Goal: Transaction & Acquisition: Purchase product/service

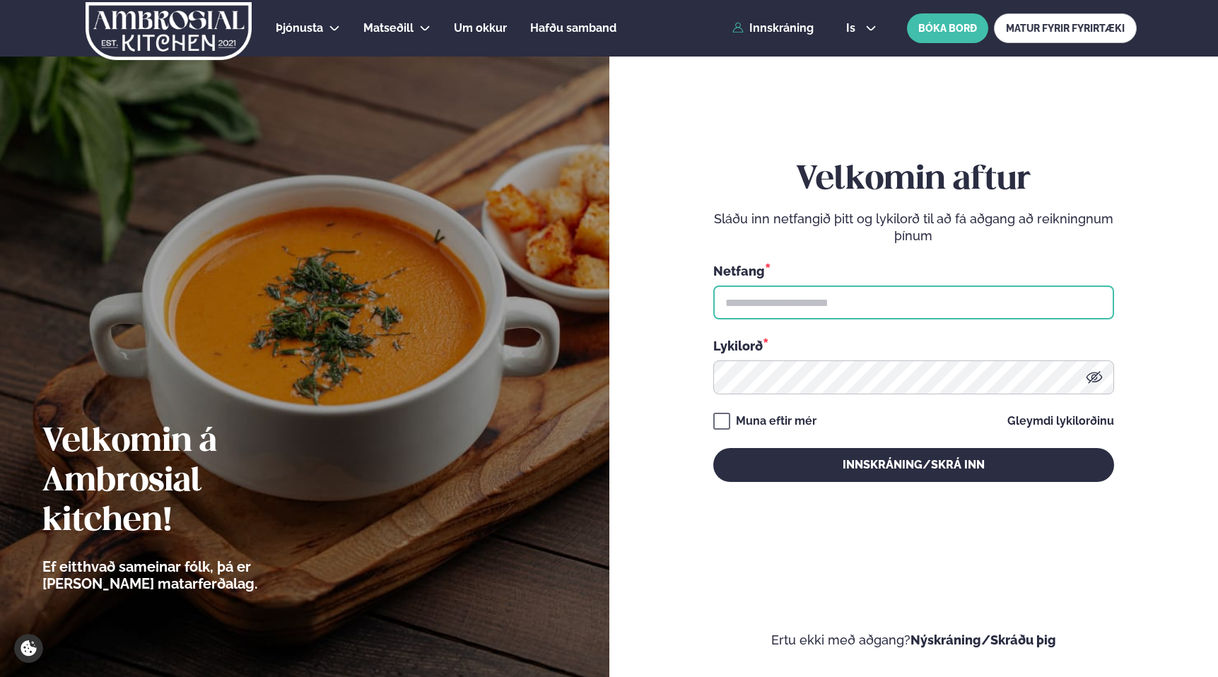
click at [822, 300] on input "text" at bounding box center [913, 303] width 401 height 34
click at [873, 306] on input "text" at bounding box center [913, 303] width 401 height 34
type input "**********"
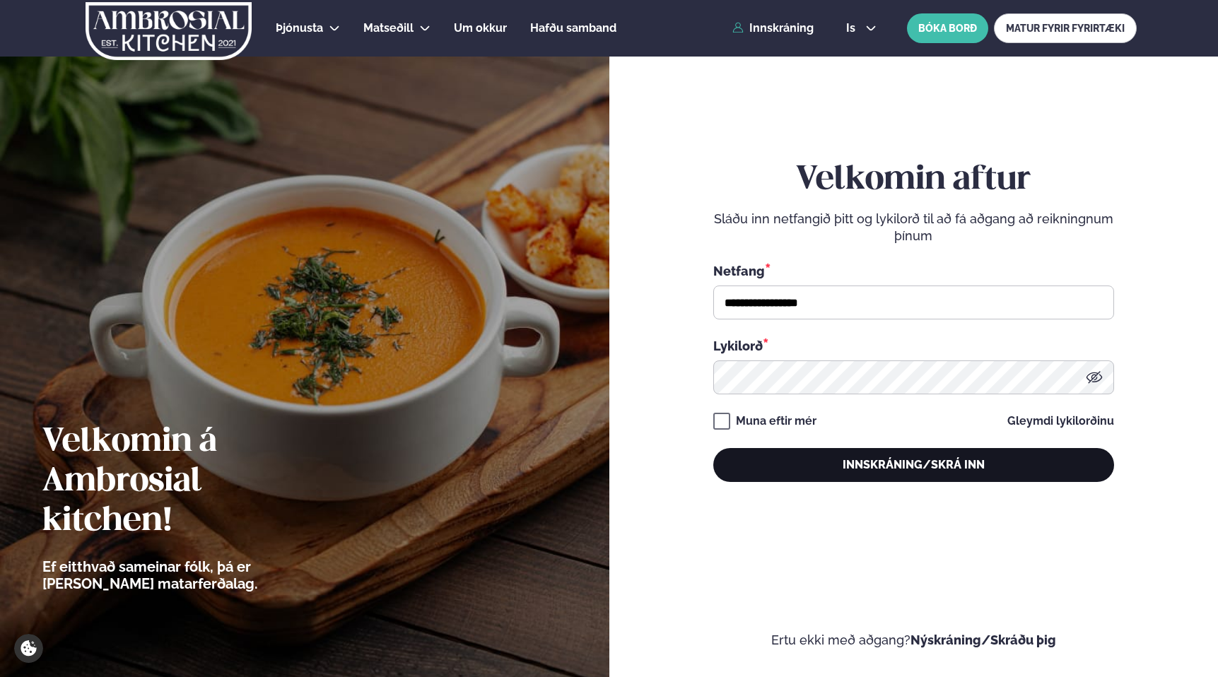
click at [890, 471] on button "Innskráning/Skrá inn" at bounding box center [913, 465] width 401 height 34
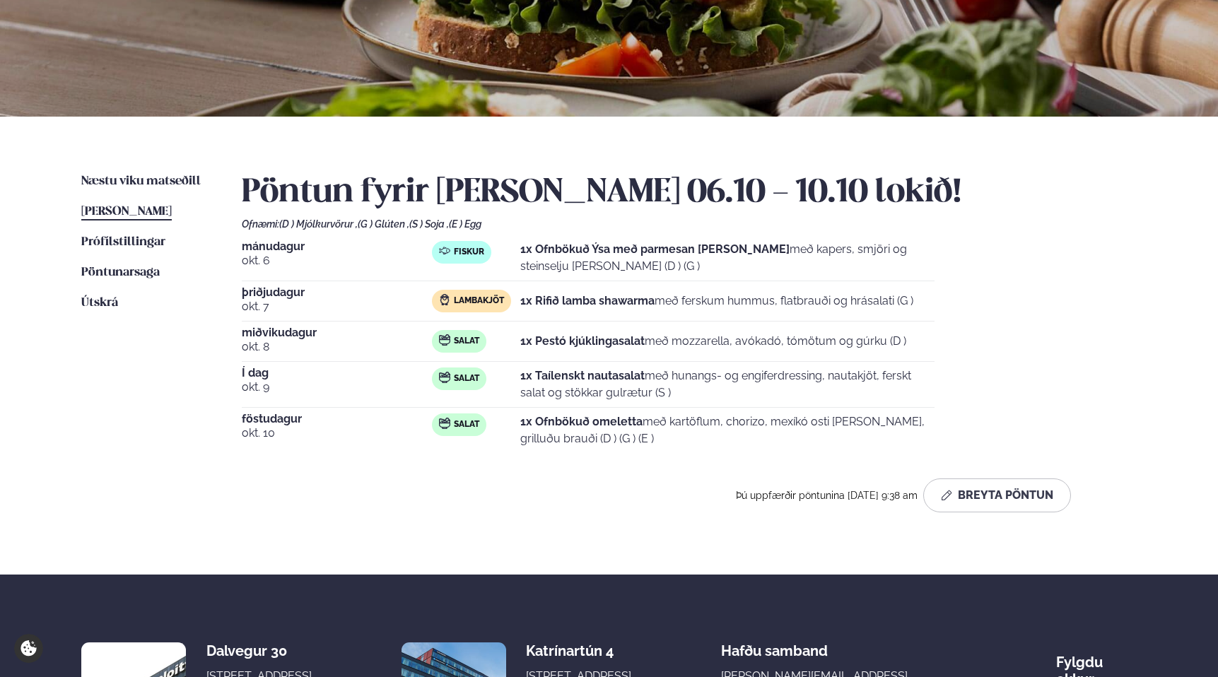
scroll to position [216, 0]
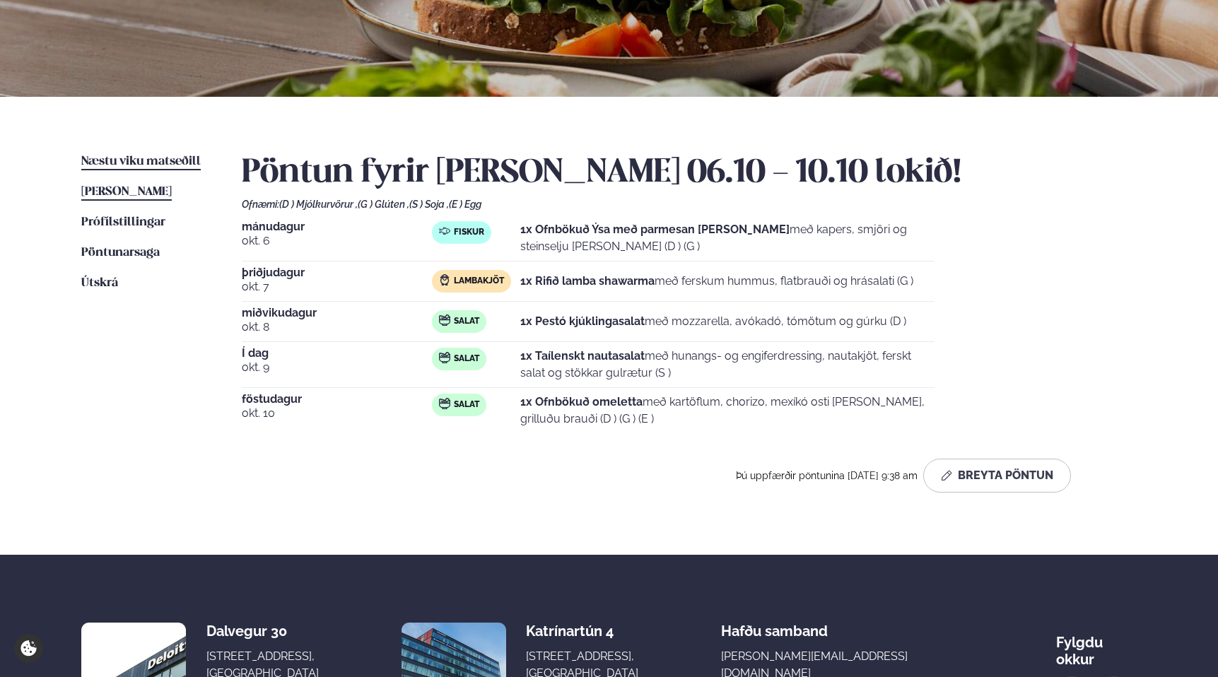
click at [143, 163] on span "Næstu viku matseðill" at bounding box center [140, 161] width 119 height 12
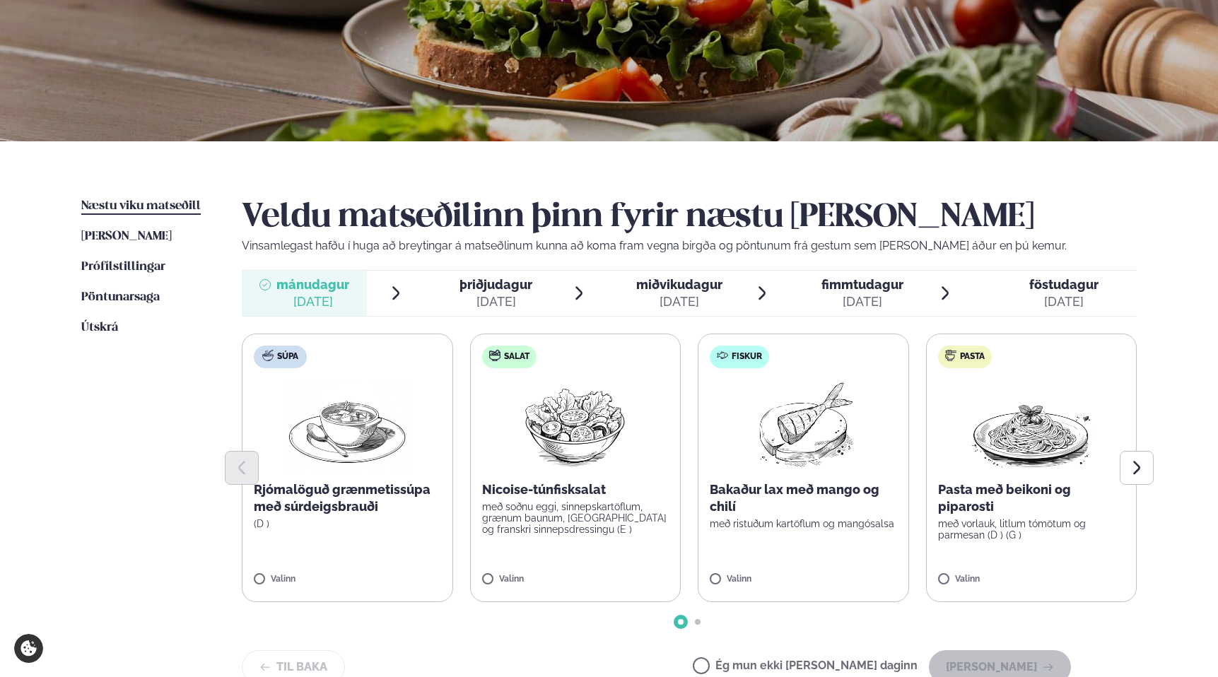
scroll to position [177, 0]
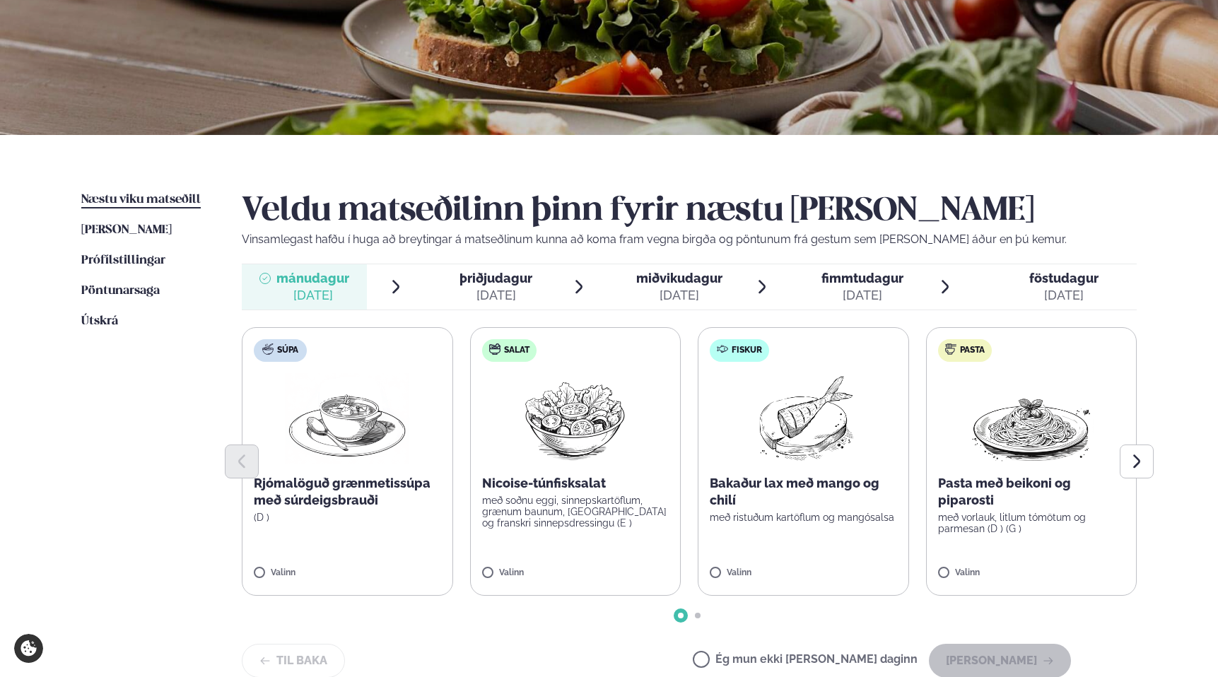
click at [830, 478] on p "Bakaður lax með mango og chilí" at bounding box center [803, 492] width 187 height 34
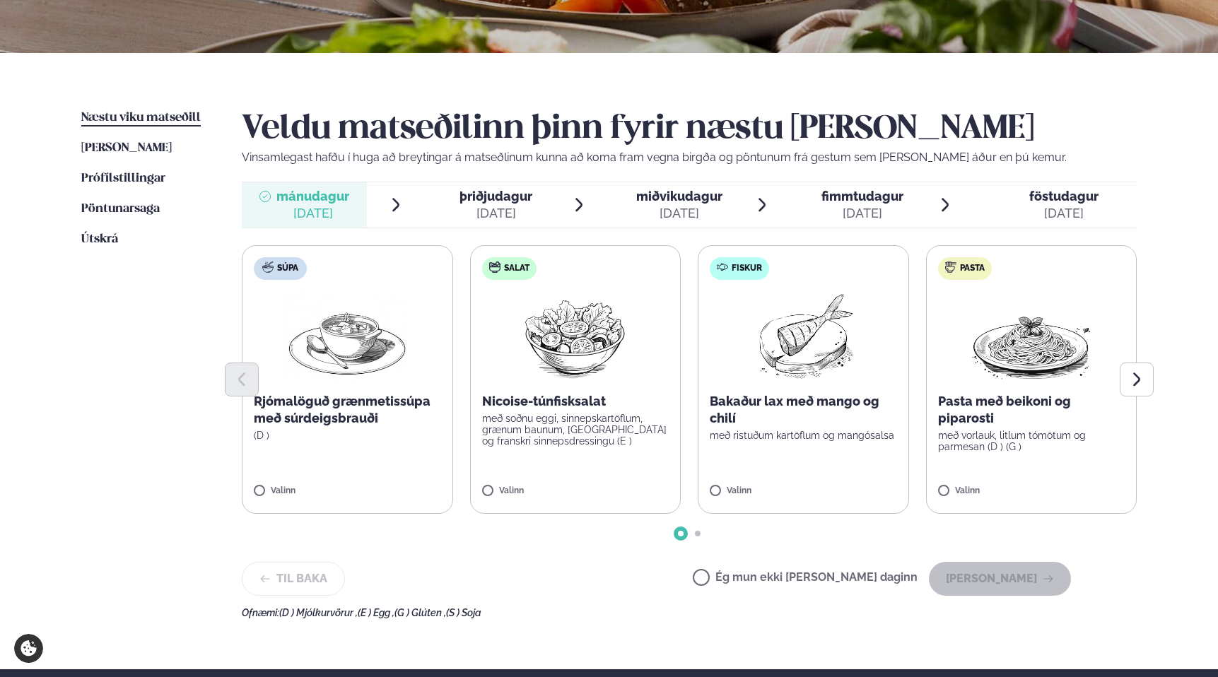
scroll to position [267, 0]
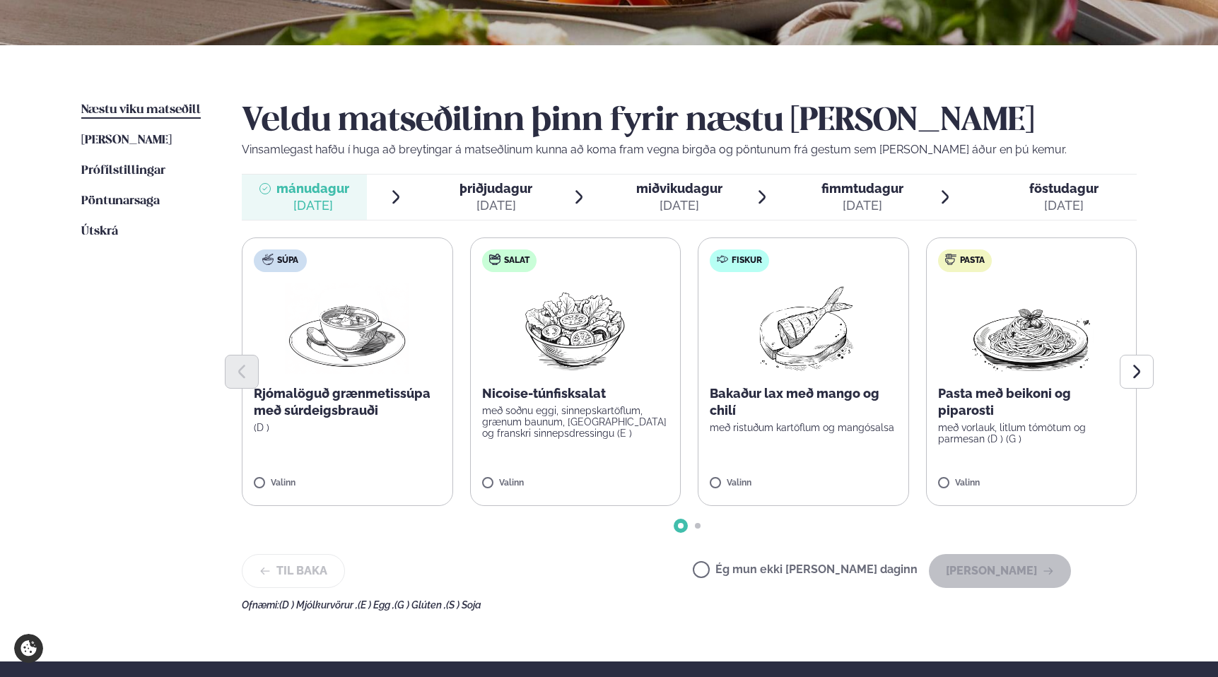
click at [760, 261] on span "Fiskur" at bounding box center [746, 260] width 30 height 11
click at [809, 306] on img at bounding box center [803, 328] width 125 height 90
click at [1040, 572] on button "[PERSON_NAME]" at bounding box center [1000, 571] width 142 height 34
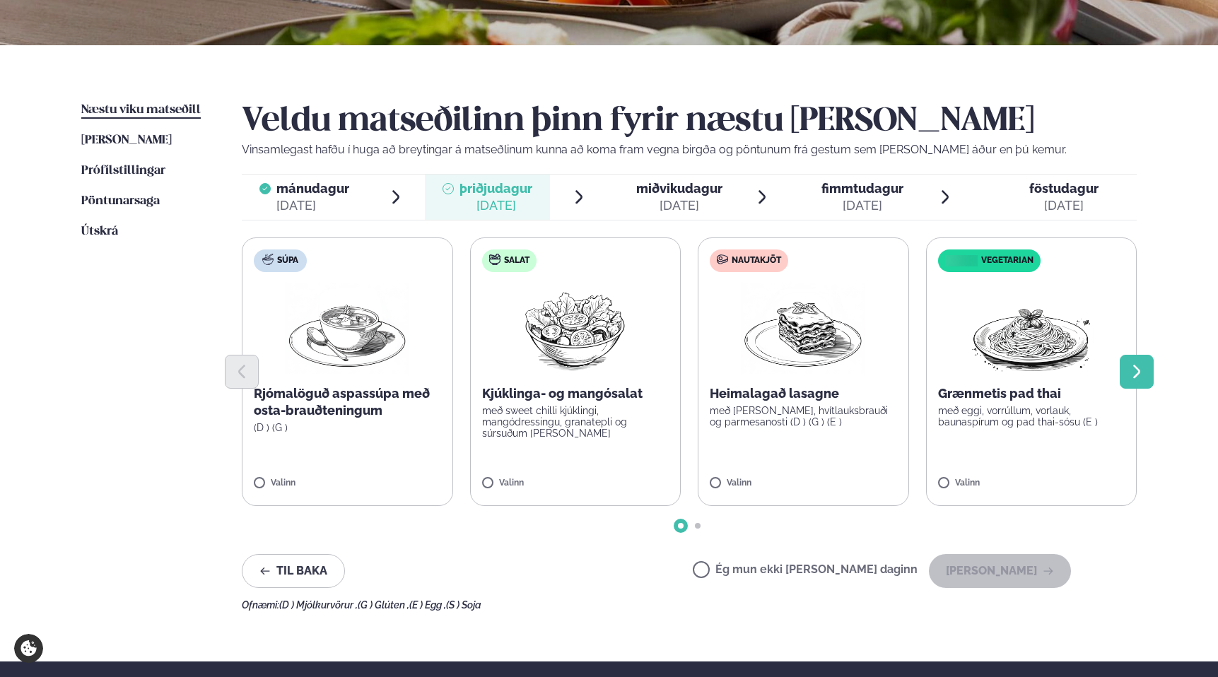
click at [1133, 367] on icon "Next slide" at bounding box center [1136, 371] width 17 height 17
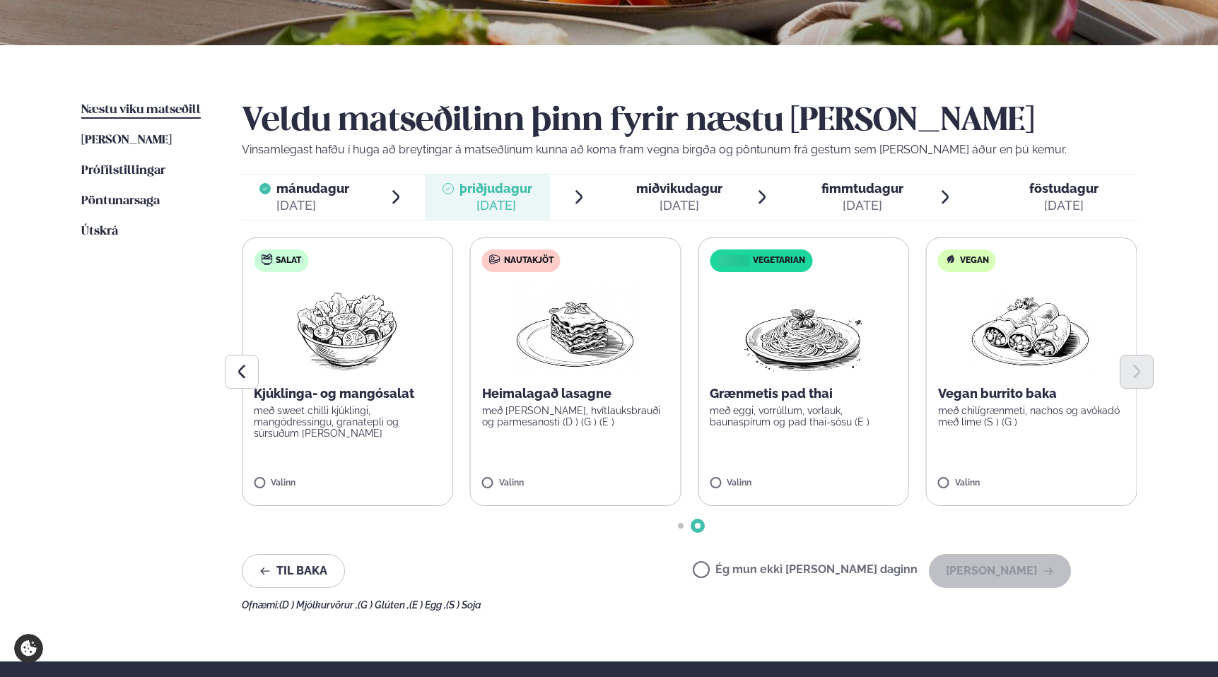
click at [733, 477] on label "Vegetarian Grænmetis pad thai með eggi, vorrúllum, vorlauk, baunaspírum og pad …" at bounding box center [802, 371] width 211 height 269
click at [812, 389] on p "Grænmetis pad thai" at bounding box center [803, 393] width 187 height 17
click at [843, 332] on img at bounding box center [803, 328] width 124 height 90
click at [734, 341] on label "Vegetarian Grænmetis pad thai með eggi, vorrúllum, vorlauk, baunaspírum og pad …" at bounding box center [802, 371] width 211 height 269
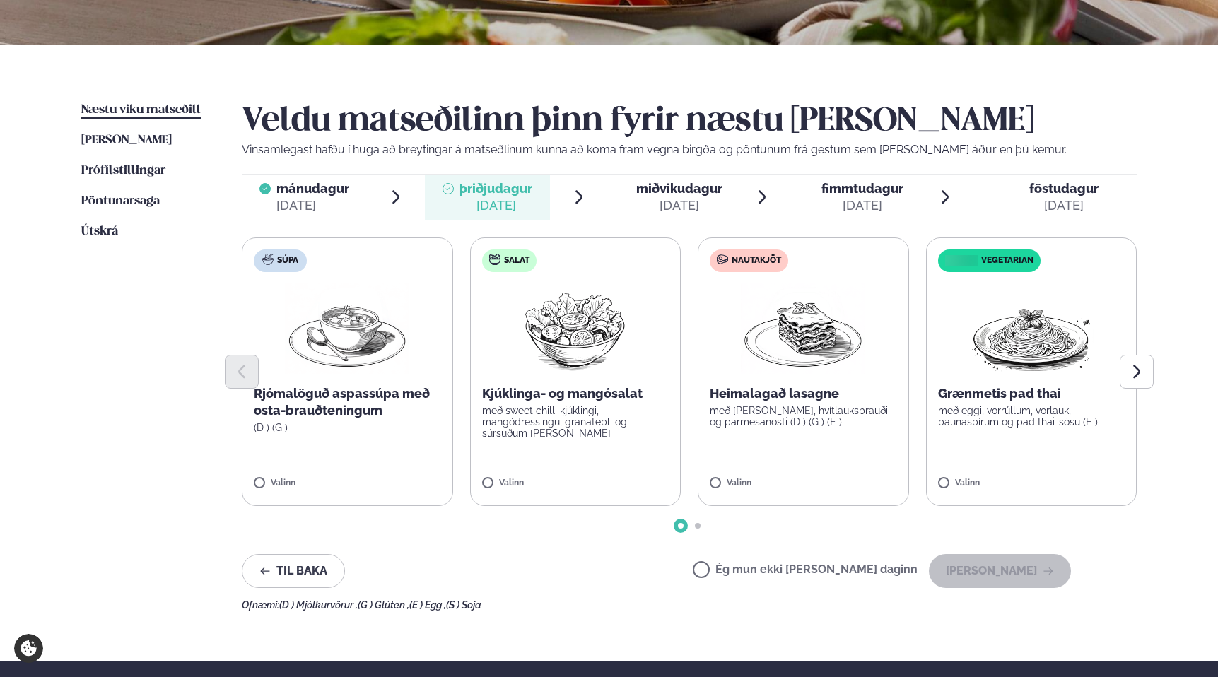
click at [923, 365] on div at bounding box center [689, 372] width 895 height 34
click at [1008, 576] on button "[PERSON_NAME]" at bounding box center [1000, 571] width 142 height 34
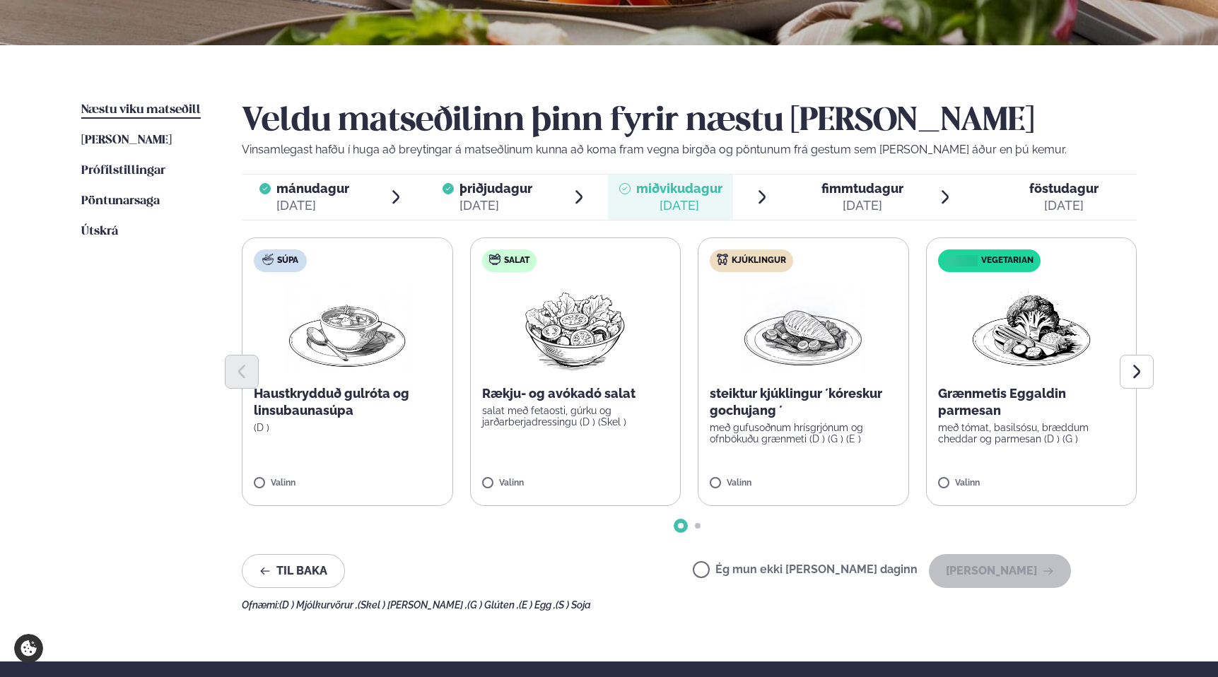
drag, startPoint x: 538, startPoint y: 277, endPoint x: 546, endPoint y: 293, distance: 17.7
click at [537, 277] on label "Salat Rækju- og avókadó salat salat með fetaosti, gúrku og jarðarberjadressingu…" at bounding box center [575, 371] width 211 height 269
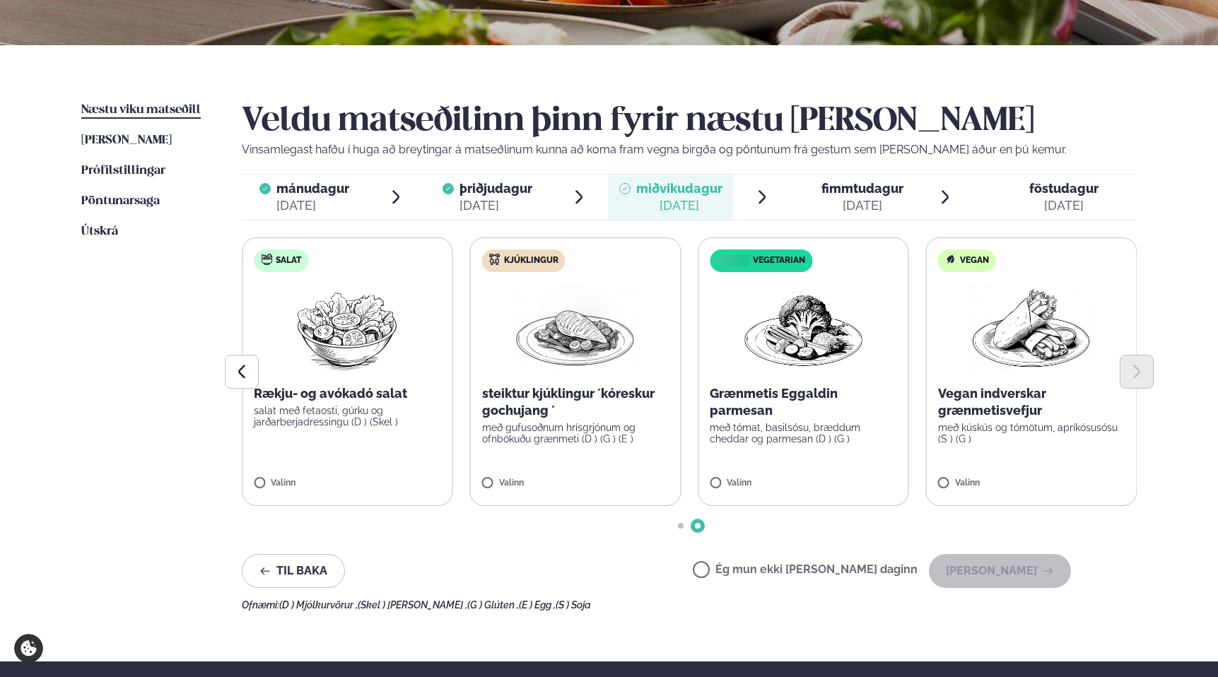
click at [332, 414] on p "salat með fetaosti, gúrku og jarðarberjadressingu (D ) (Skel )" at bounding box center [347, 416] width 187 height 23
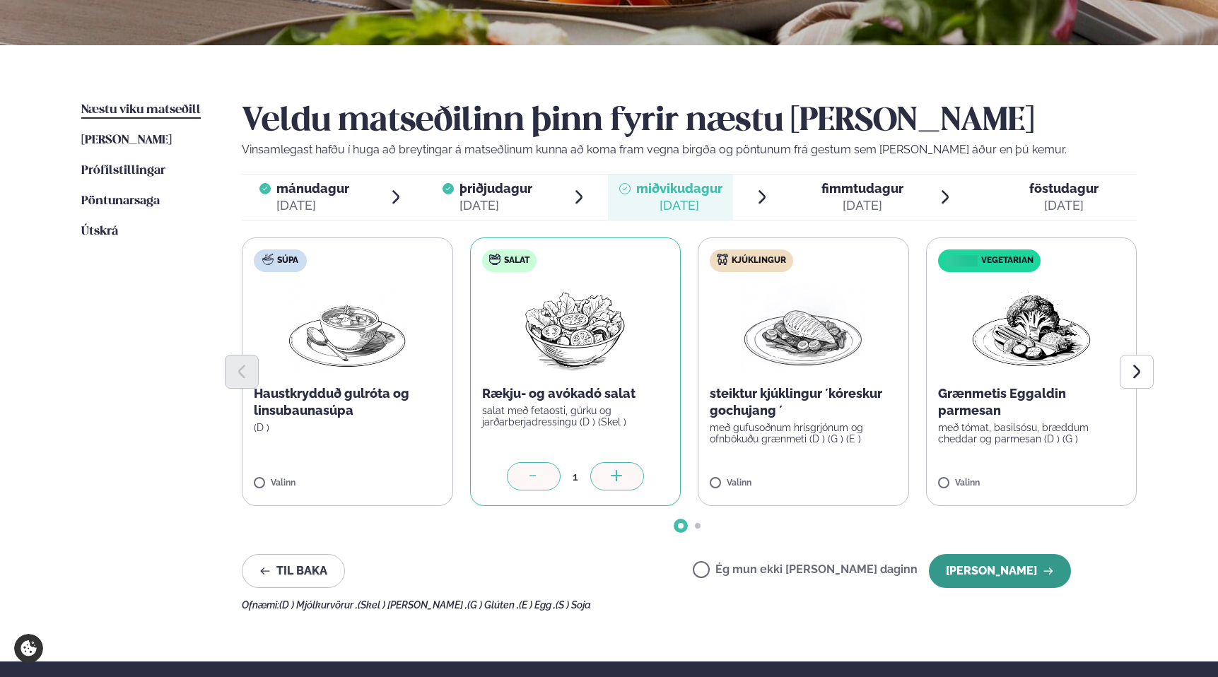
click at [1034, 570] on button "[PERSON_NAME]" at bounding box center [1000, 571] width 142 height 34
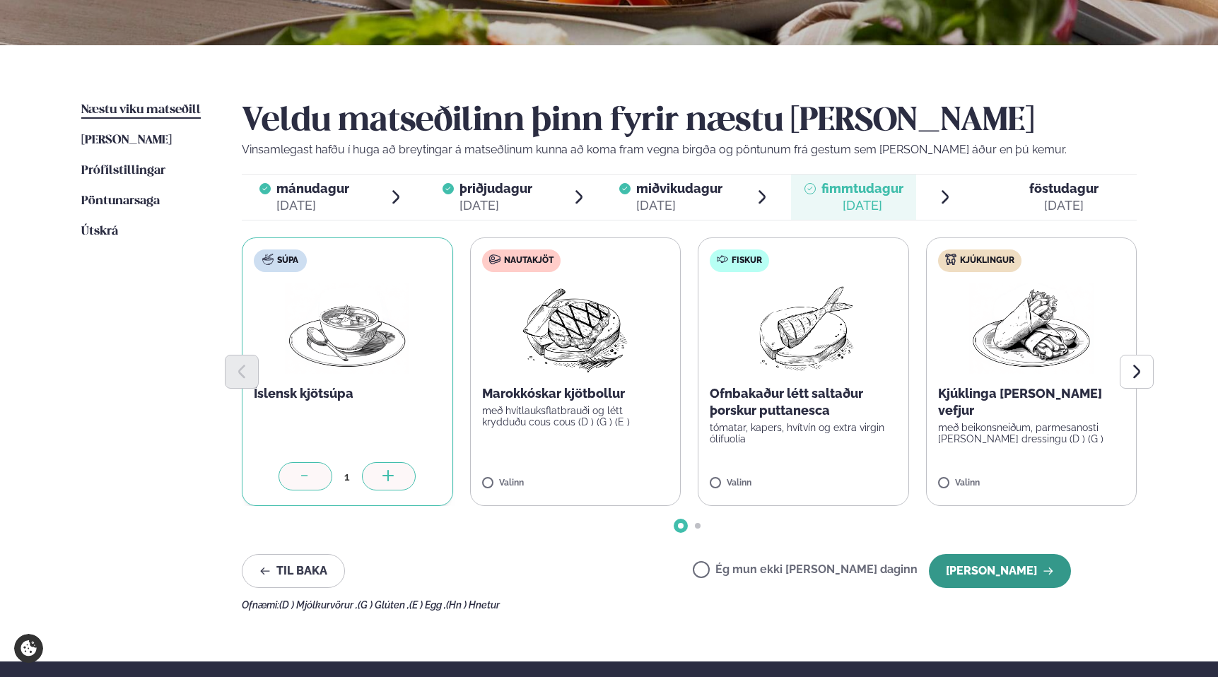
click at [1011, 572] on button "[PERSON_NAME]" at bounding box center [1000, 571] width 142 height 34
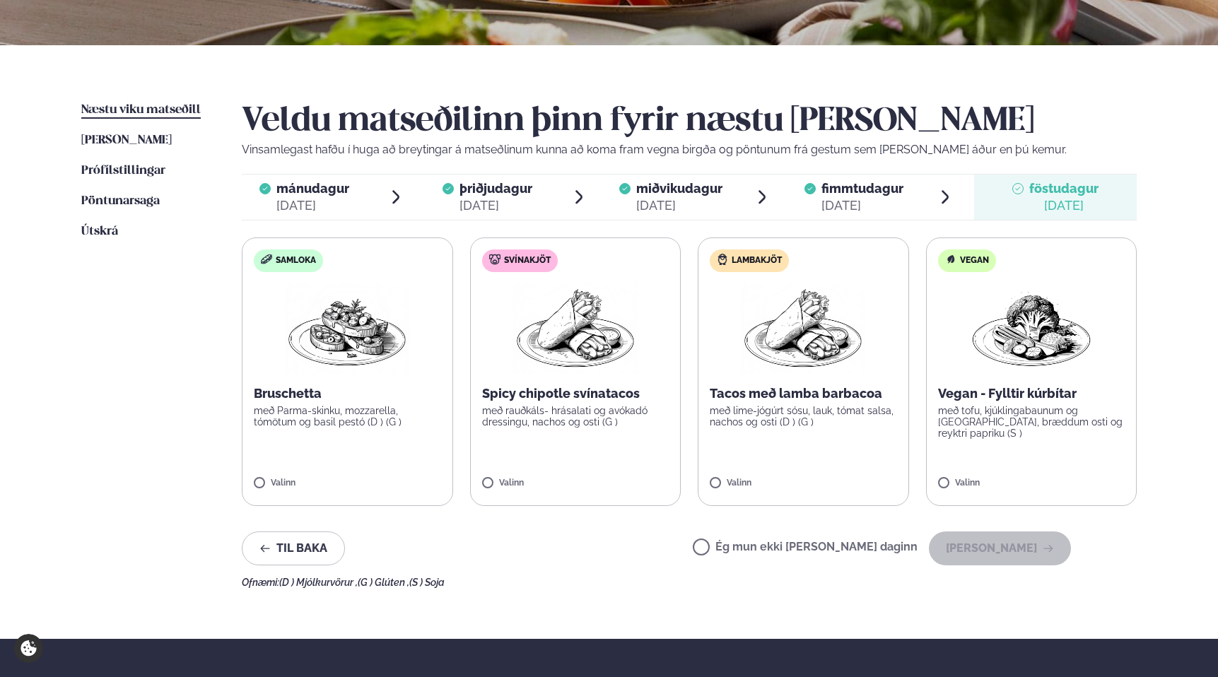
click at [490, 474] on label "Svínakjöt Spicy chipotle svínatacos með rauðkáls- hrásalati og avókadó dressing…" at bounding box center [575, 371] width 211 height 269
click at [1043, 541] on button "[PERSON_NAME]" at bounding box center [1000, 548] width 142 height 34
